Goal: Information Seeking & Learning: Find specific fact

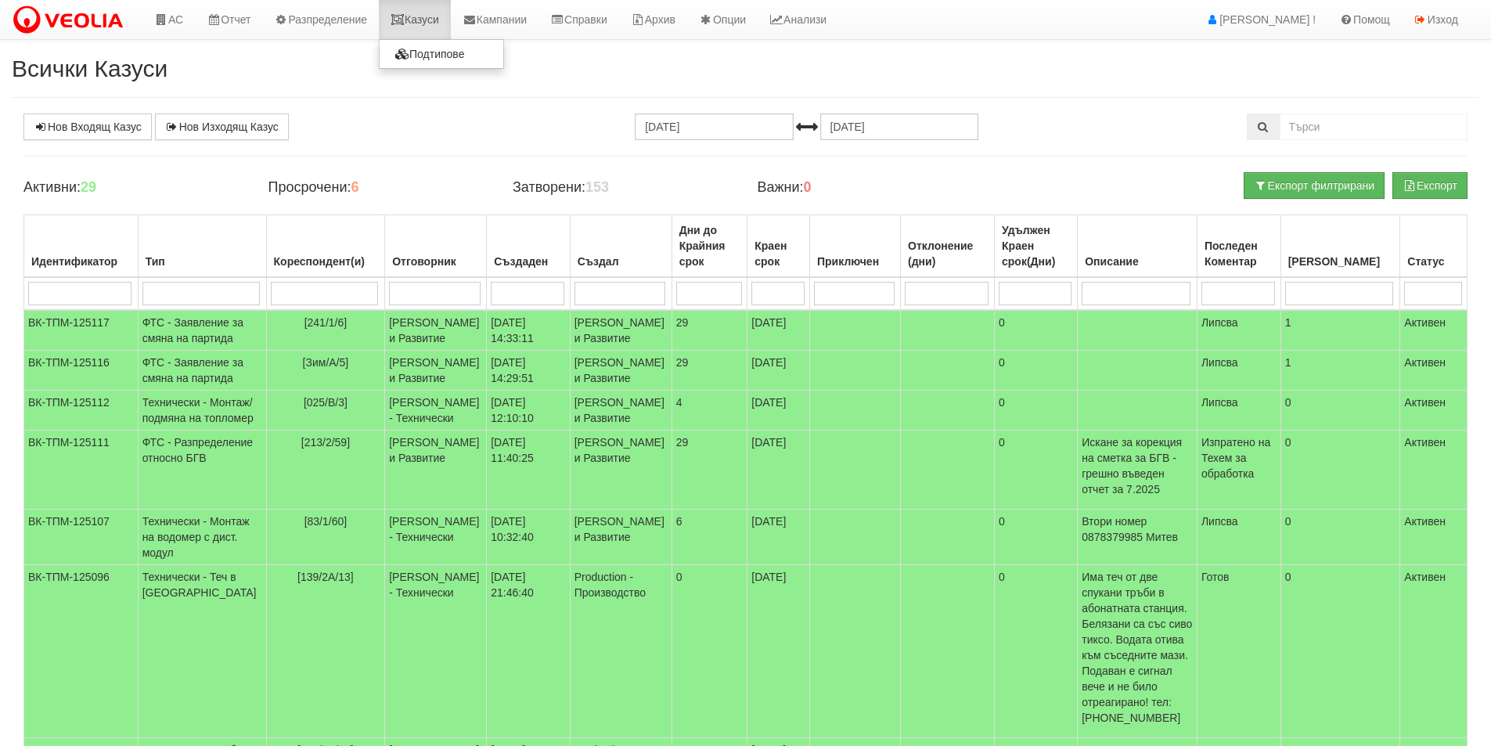
click at [423, 5] on link "Казуси" at bounding box center [415, 19] width 72 height 39
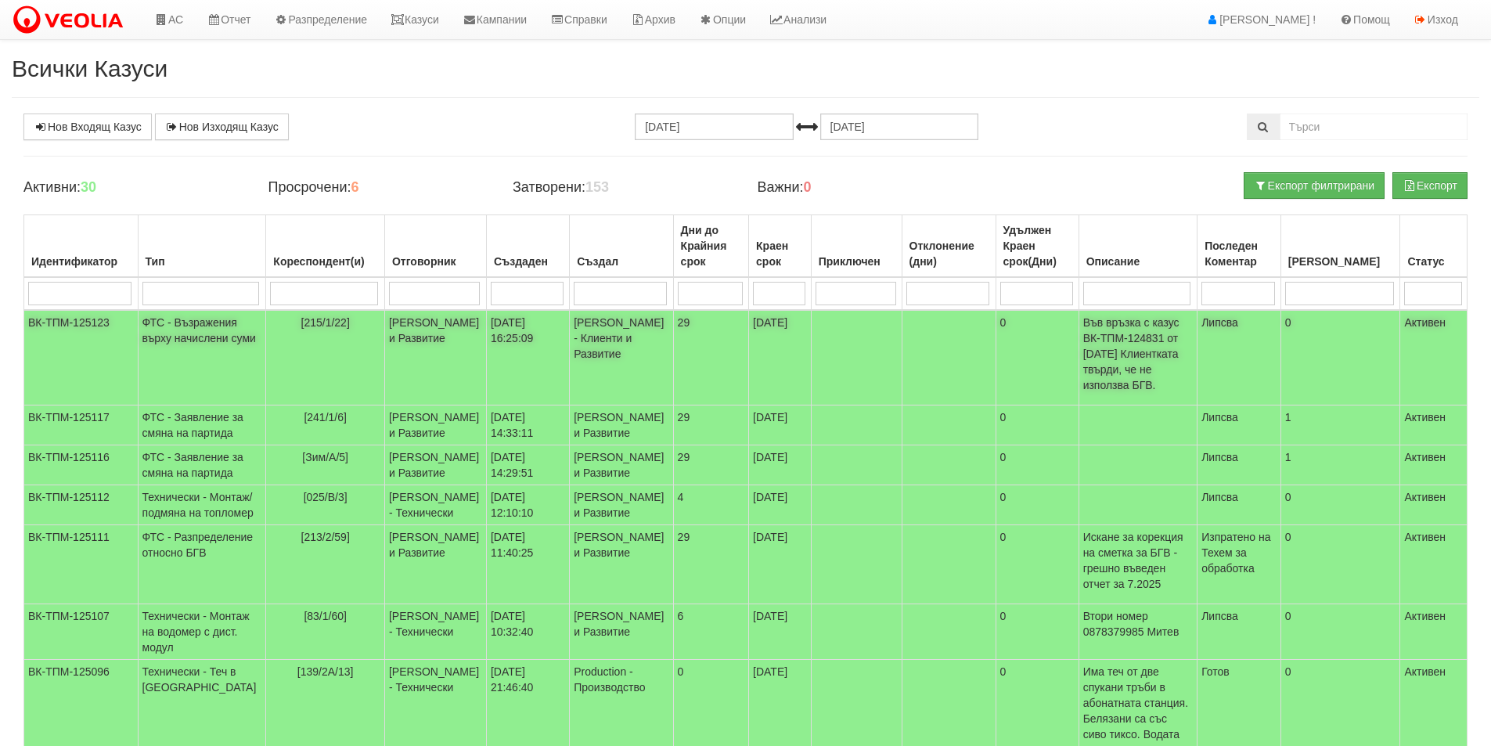
click at [267, 341] on td "[215/1/22]" at bounding box center [325, 357] width 119 height 95
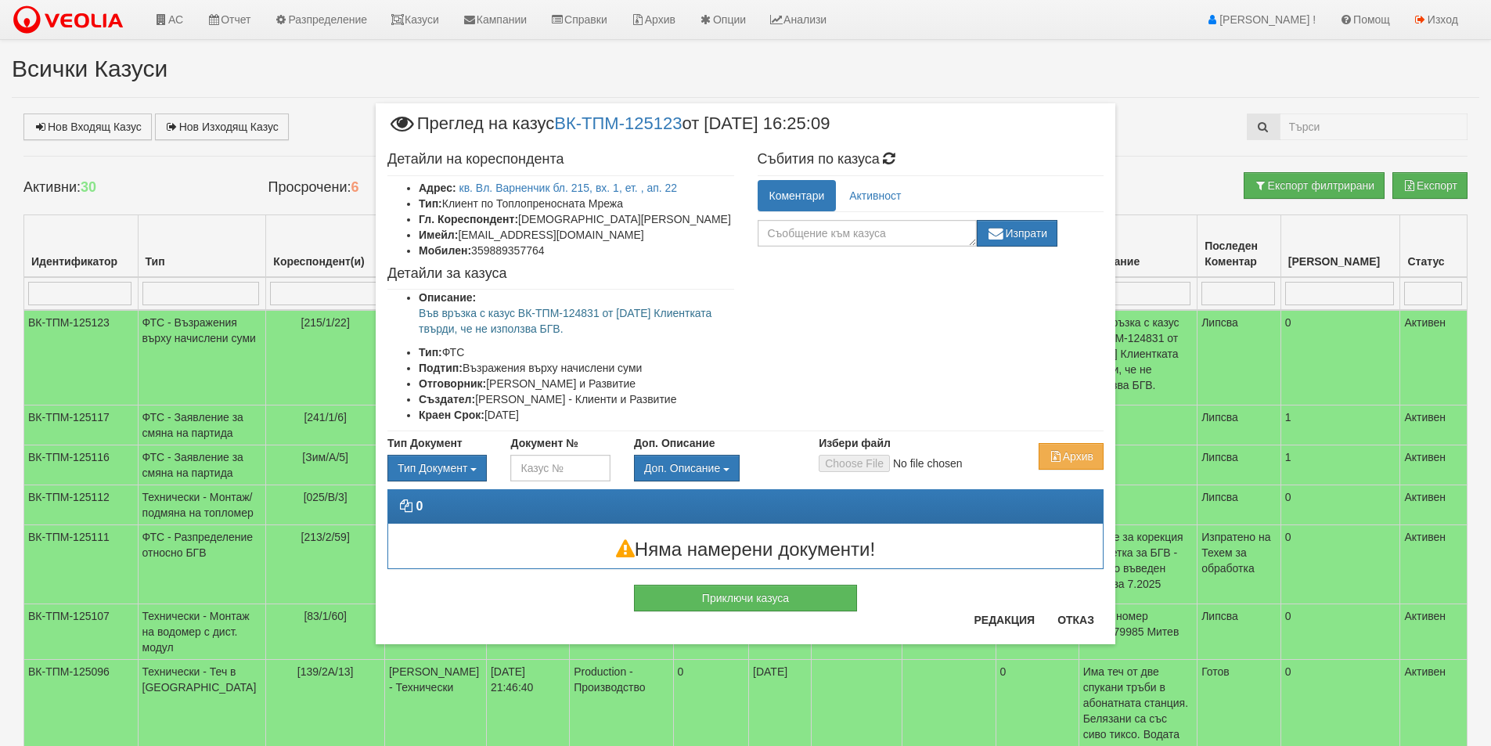
drag, startPoint x: 587, startPoint y: 326, endPoint x: 377, endPoint y: 312, distance: 210.1
click at [377, 312] on div "Детайли на кореспондента Адрес: кв. Вл. Варненчик бл. 215, вх. 1, ет. , ап. 22 …" at bounding box center [561, 287] width 370 height 287
copy p "Във връзка с казус ВК-ТПМ-124831 от 01/08/2025 Клиентката твърди, че не използв…"
drag, startPoint x: 603, startPoint y: 346, endPoint x: 592, endPoint y: 332, distance: 17.4
click at [603, 346] on li "Тип: ФТС" at bounding box center [576, 352] width 315 height 16
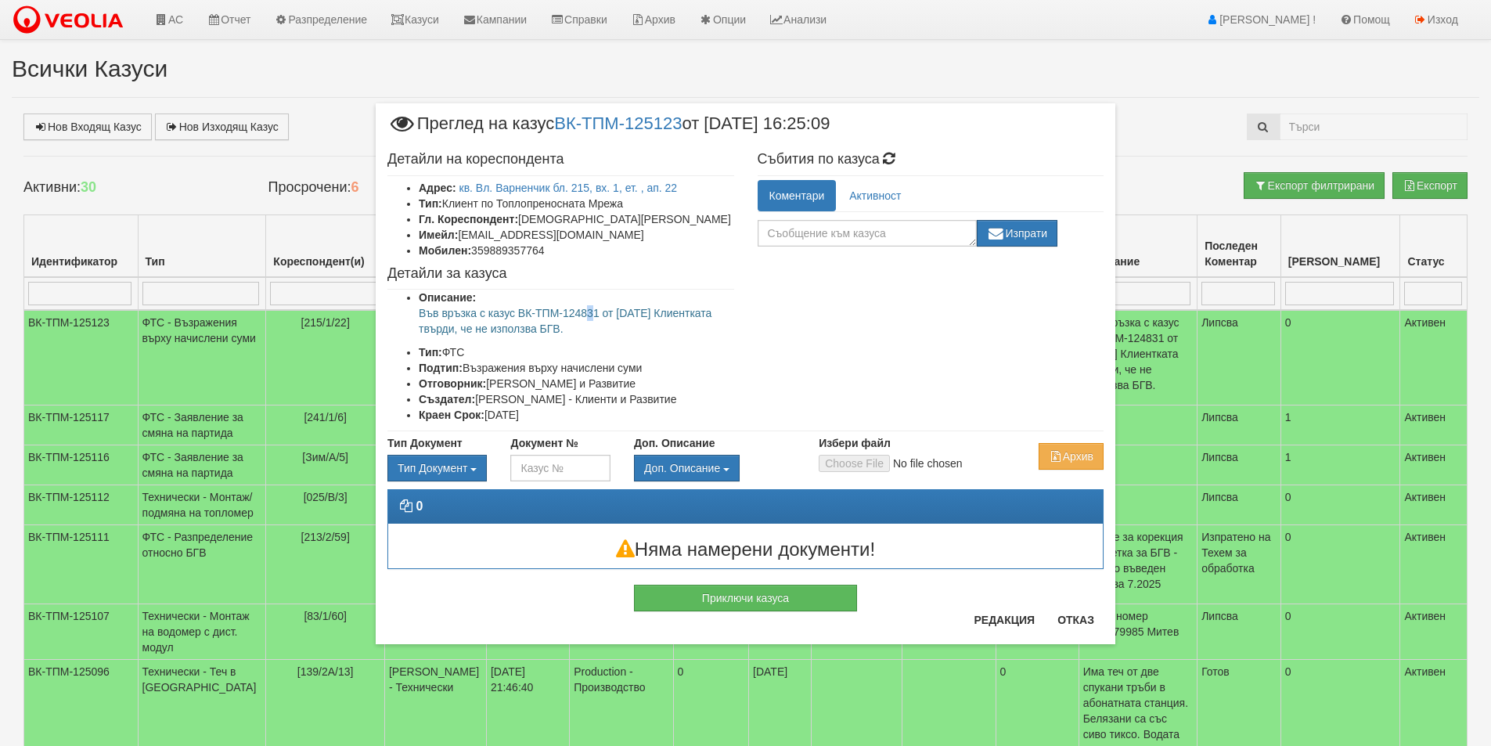
click at [586, 318] on p "Във връзка с казус ВК-ТПМ-124831 от 01/08/2025 Клиентката твърди, че не използв…" at bounding box center [576, 320] width 315 height 31
drag, startPoint x: 599, startPoint y: 315, endPoint x: 564, endPoint y: 315, distance: 35.2
click at [564, 315] on p "Във връзка с казус ВК-ТПМ-124831 от 01/08/2025 Клиентката твърди, че не използв…" at bounding box center [576, 320] width 315 height 31
copy p "124831"
click at [1333, 134] on div "× Преглед на казус ВК-ТПМ-125123 от 20/08/2025 16:25:09 Детайли на кореспондент…" at bounding box center [745, 373] width 1491 height 746
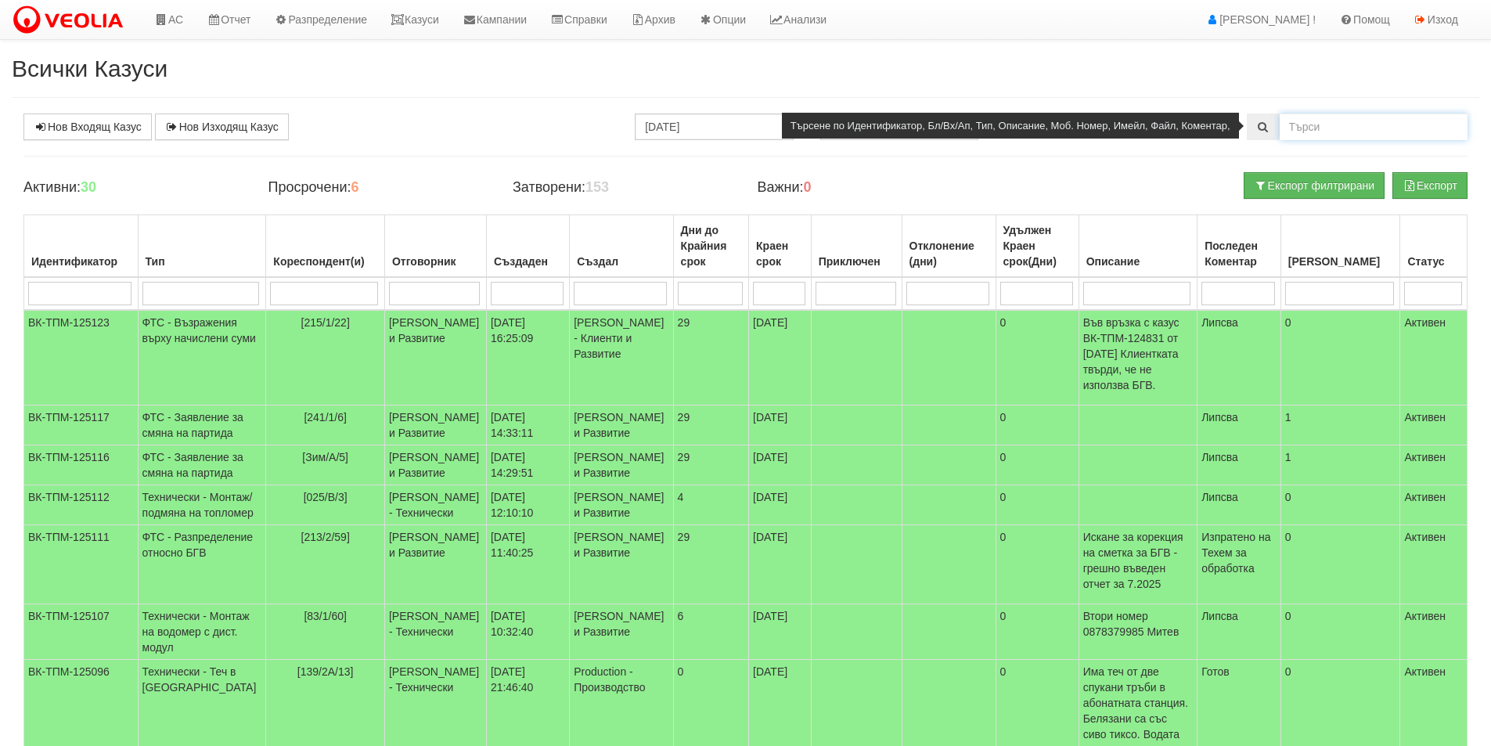
click at [1329, 127] on input "text" at bounding box center [1373, 126] width 188 height 27
paste input "124831"
type input "124831"
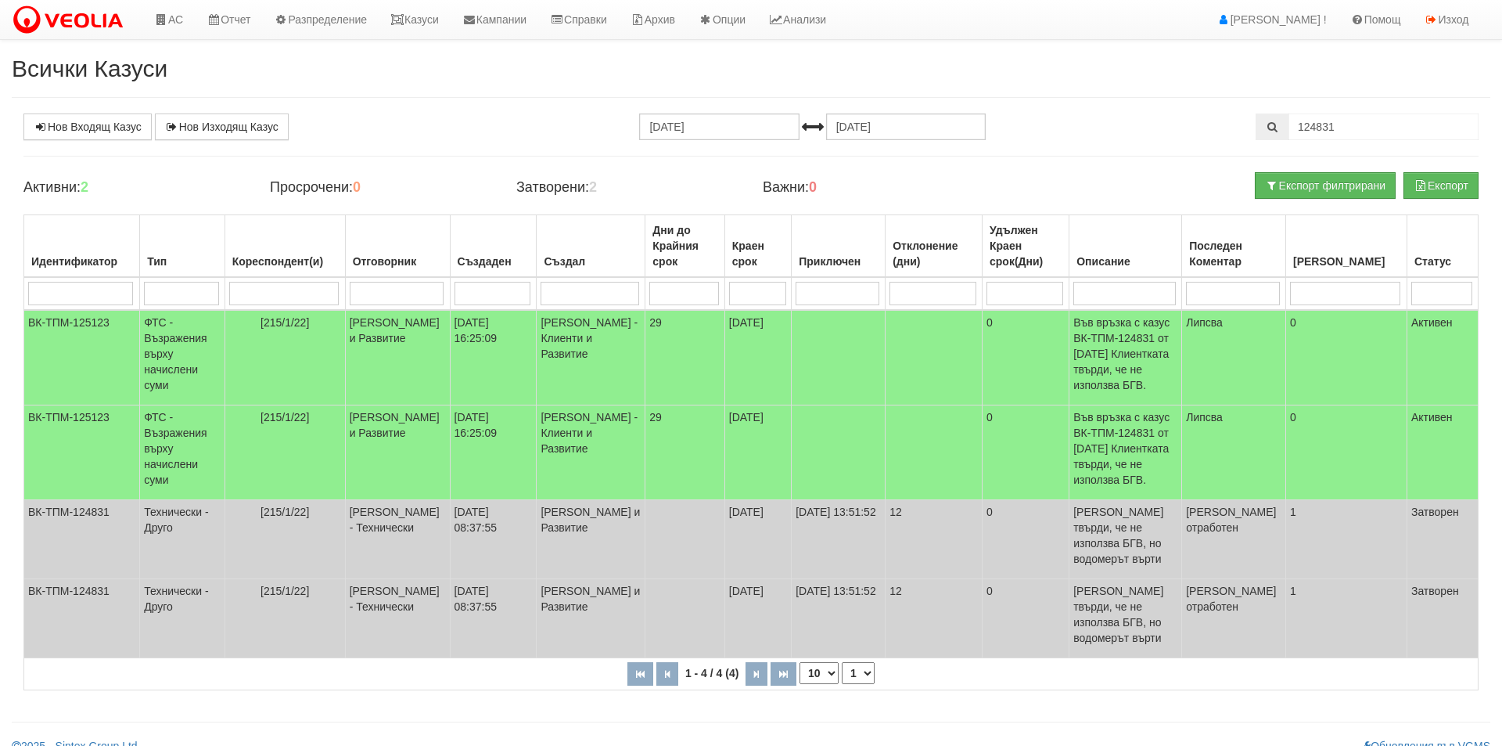
click at [0, 475] on div "Всички Казуси Нов Входящ Казус Нов Изходящ Казус 20.07.2025 20.08.2025 124831 З…" at bounding box center [751, 405] width 1502 height 698
click at [923, 53] on body "АС Отчет Настройки Период Глобални Параметри Сваляне Отчетни Карти Нулиране УДР" at bounding box center [751, 377] width 1502 height 754
